Goal: Transaction & Acquisition: Purchase product/service

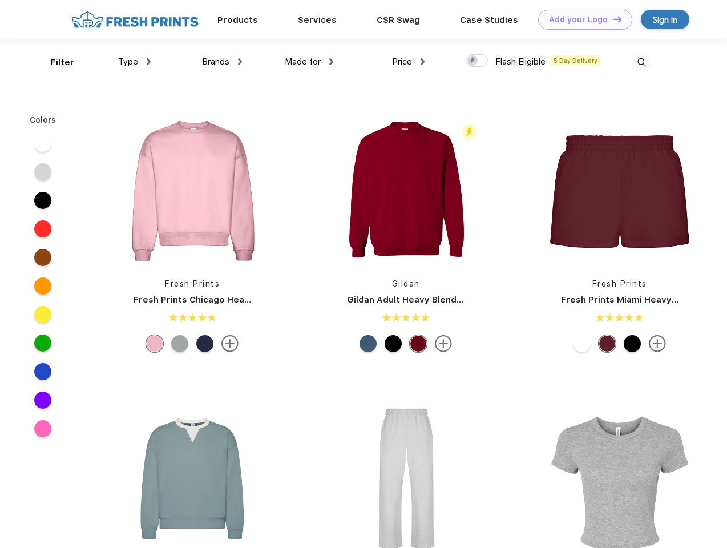
click at [581, 19] on link "Add your Logo Design Tool" at bounding box center [585, 20] width 94 height 20
click at [0, 0] on div "Design Tool" at bounding box center [0, 0] width 0 height 0
click at [612, 19] on link "Add your Logo Design Tool" at bounding box center [585, 20] width 94 height 20
click at [55, 62] on div "Filter" at bounding box center [62, 62] width 23 height 13
click at [135, 62] on span "Type" at bounding box center [128, 61] width 20 height 10
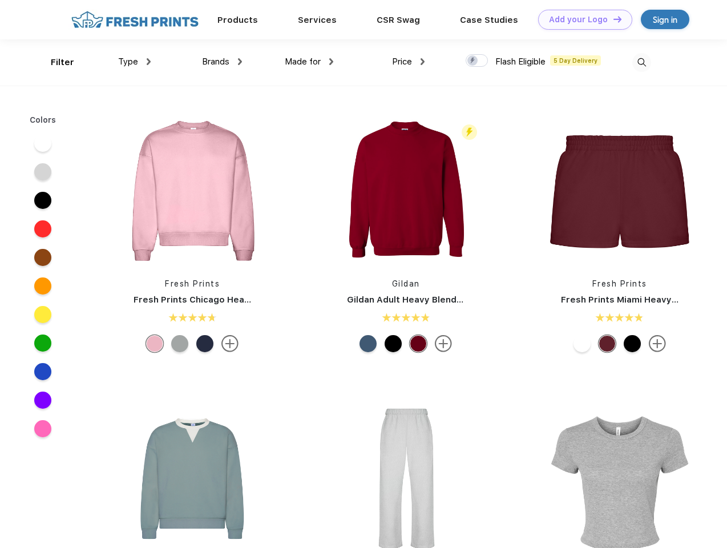
click at [222, 62] on span "Brands" at bounding box center [215, 61] width 27 height 10
click at [309, 62] on span "Made for" at bounding box center [303, 61] width 36 height 10
click at [409, 62] on span "Price" at bounding box center [402, 61] width 20 height 10
click at [477, 61] on div at bounding box center [477, 60] width 22 height 13
click at [473, 61] on input "checkbox" at bounding box center [469, 57] width 7 height 7
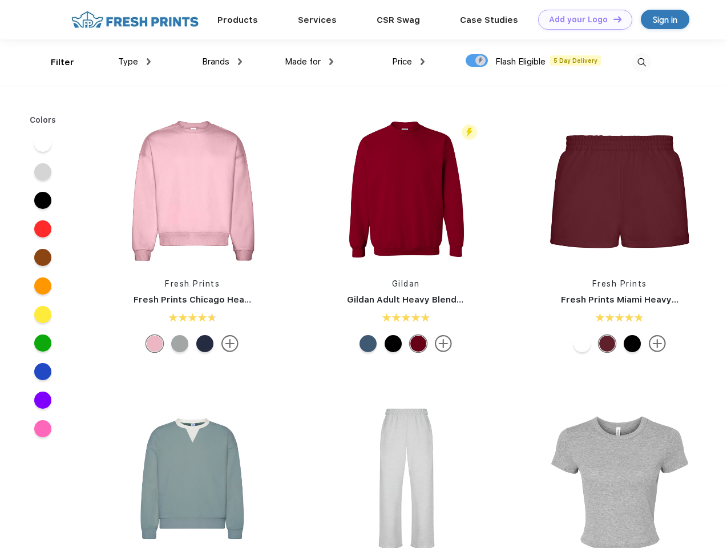
click at [641, 62] on img at bounding box center [641, 62] width 19 height 19
